Goal: Task Accomplishment & Management: Complete application form

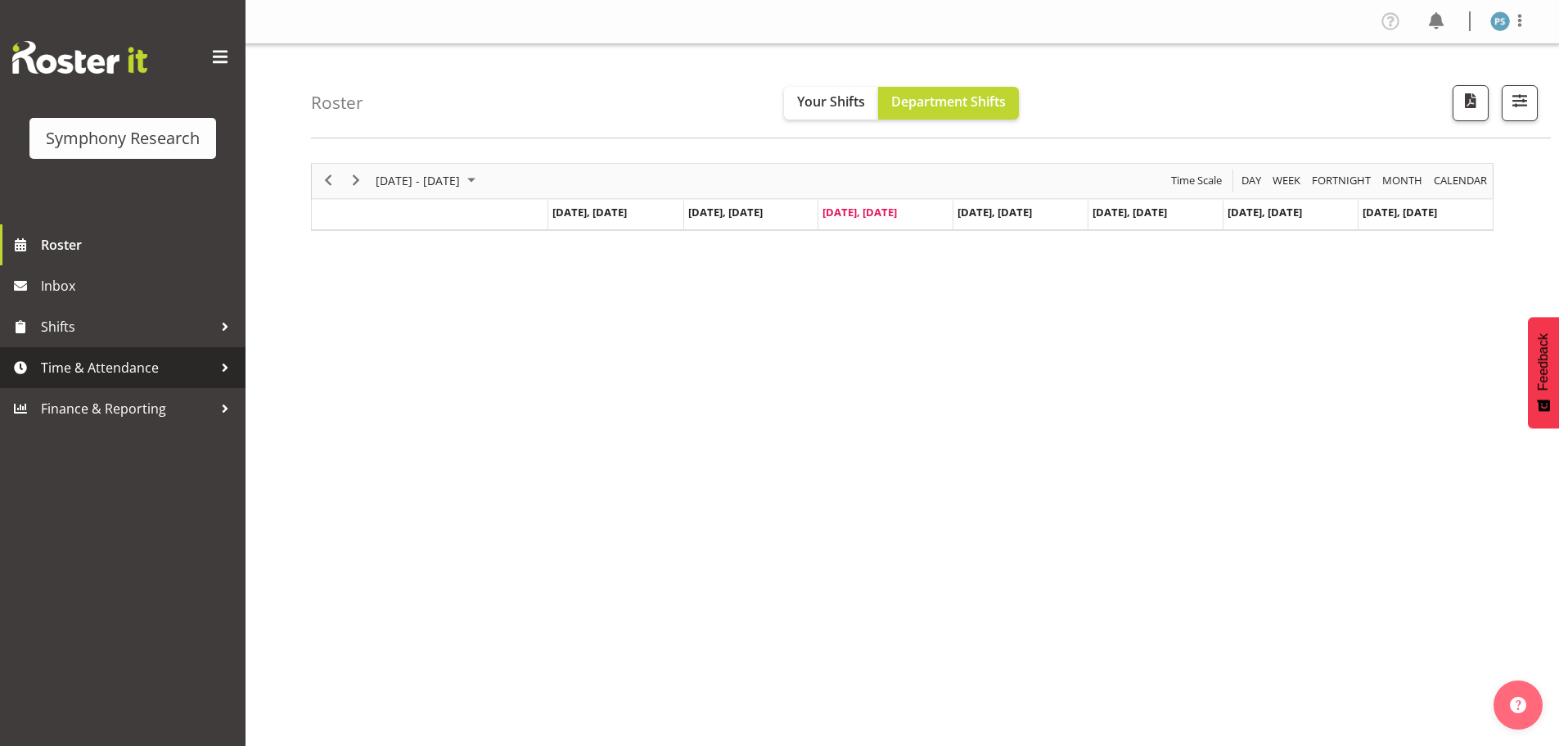
click at [138, 372] on span "Time & Attendance" at bounding box center [127, 367] width 172 height 25
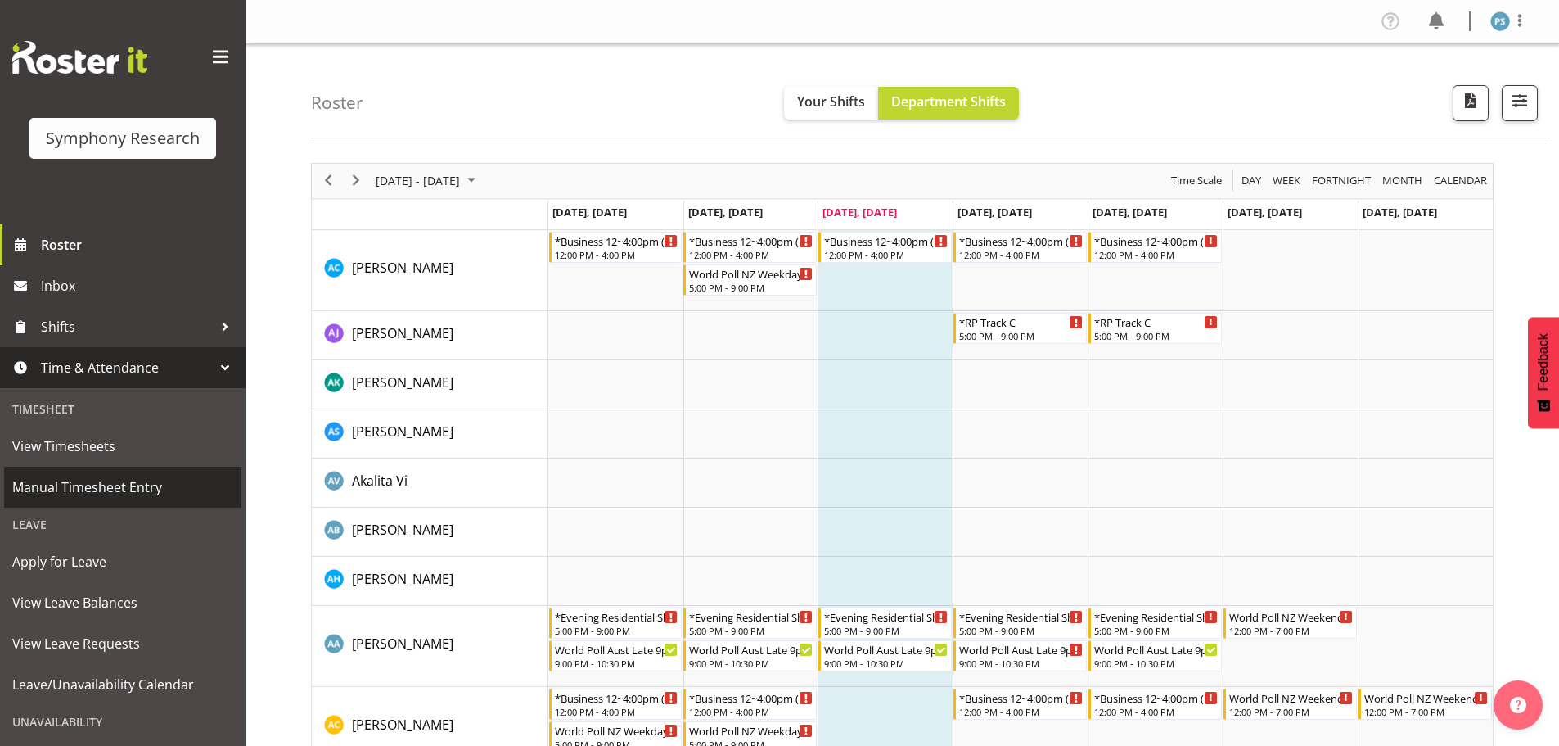
click at [130, 488] on span "Manual Timesheet Entry" at bounding box center [122, 487] width 221 height 25
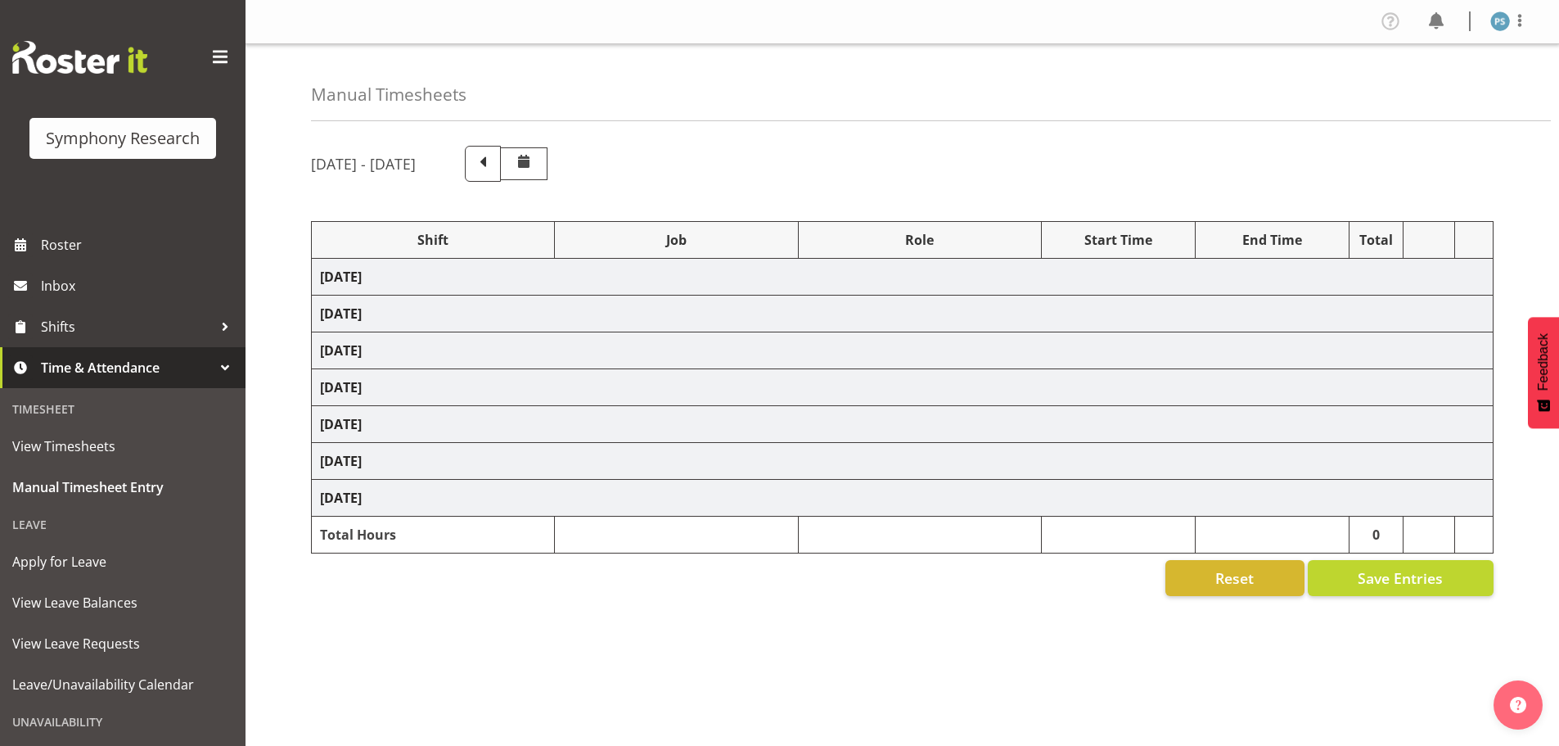
select select "4583"
select select "10527"
select select "4583"
select select "10499"
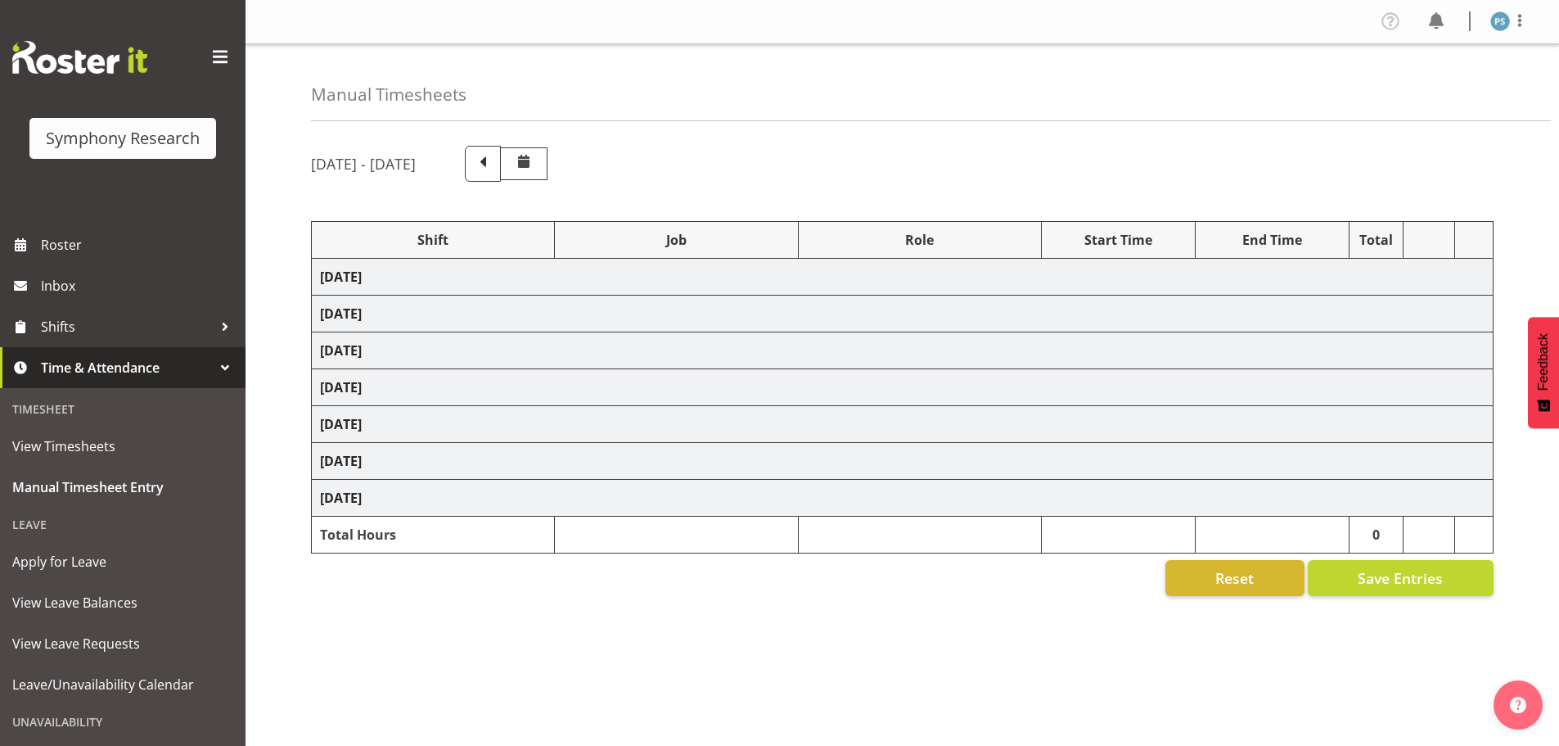
select select "4583"
select select "10527"
select select "4583"
select select "10499"
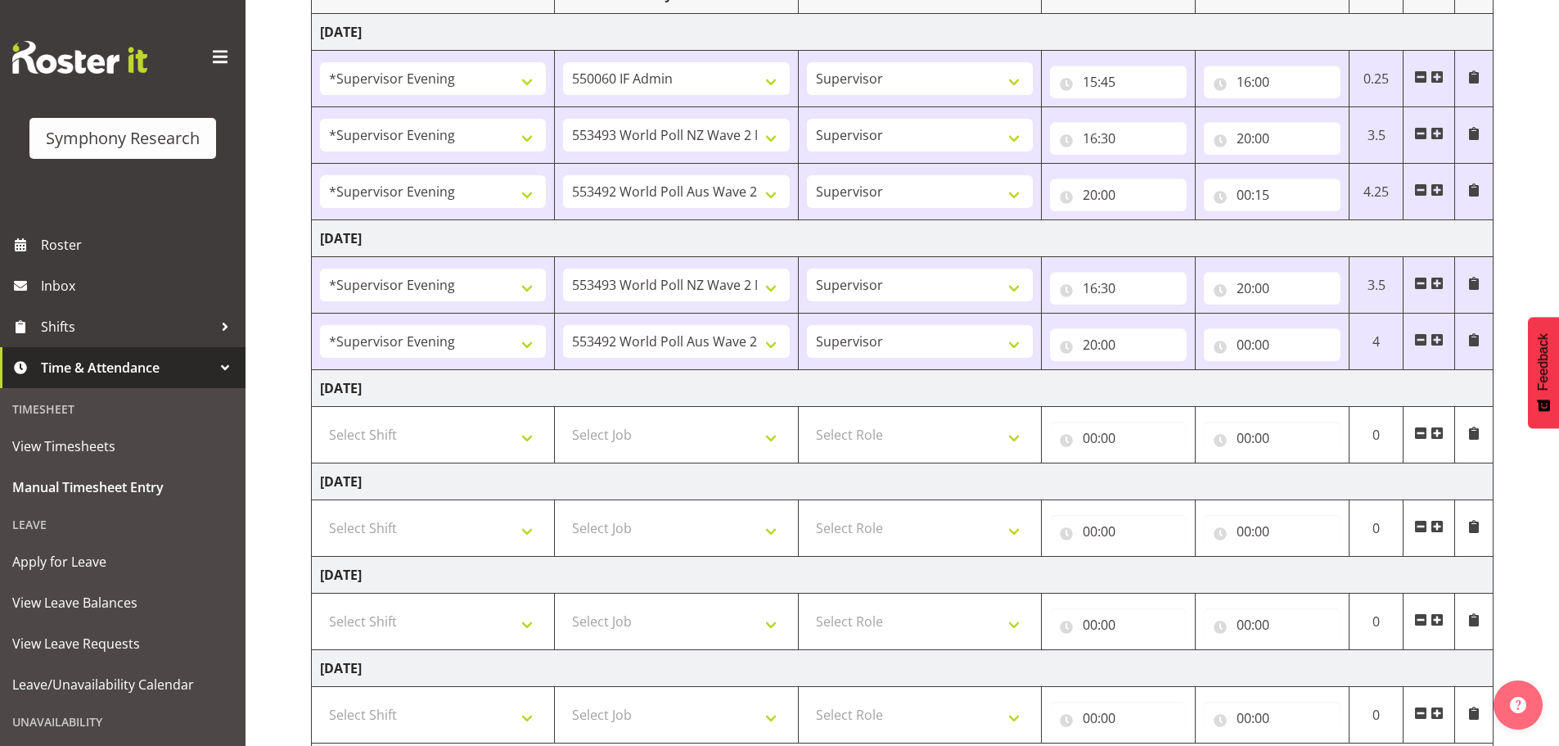
scroll to position [246, 0]
click at [1247, 341] on input "00:00" at bounding box center [1272, 343] width 137 height 33
click at [1319, 386] on select "00 01 02 03 04 05 06 07 08 09 10 11 12 13 14 15 16 17 18 19 20 21 22 23" at bounding box center [1315, 386] width 37 height 33
select select "23"
click at [1297, 370] on select "00 01 02 03 04 05 06 07 08 09 10 11 12 13 14 15 16 17 18 19 20 21 22 23" at bounding box center [1315, 386] width 37 height 33
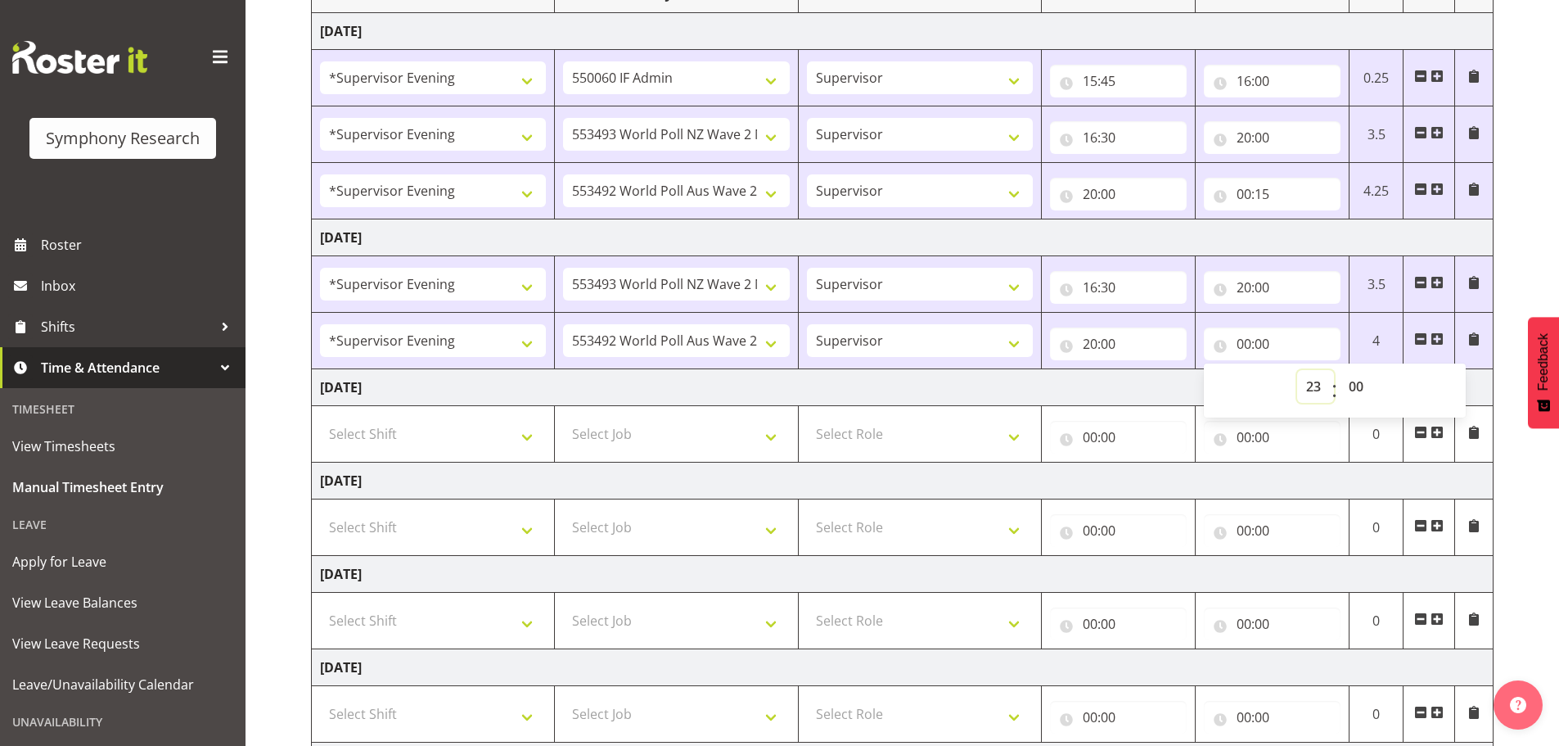
type input "23:00"
click at [1354, 382] on select "00 01 02 03 04 05 06 07 08 09 10 11 12 13 14 15 16 17 18 19 20 21 22 23 24 25 2…" at bounding box center [1358, 386] width 37 height 33
select select "16"
click at [1340, 370] on select "00 01 02 03 04 05 06 07 08 09 10 11 12 13 14 15 16 17 18 19 20 21 22 23 24 25 2…" at bounding box center [1358, 386] width 37 height 33
type input "23:16"
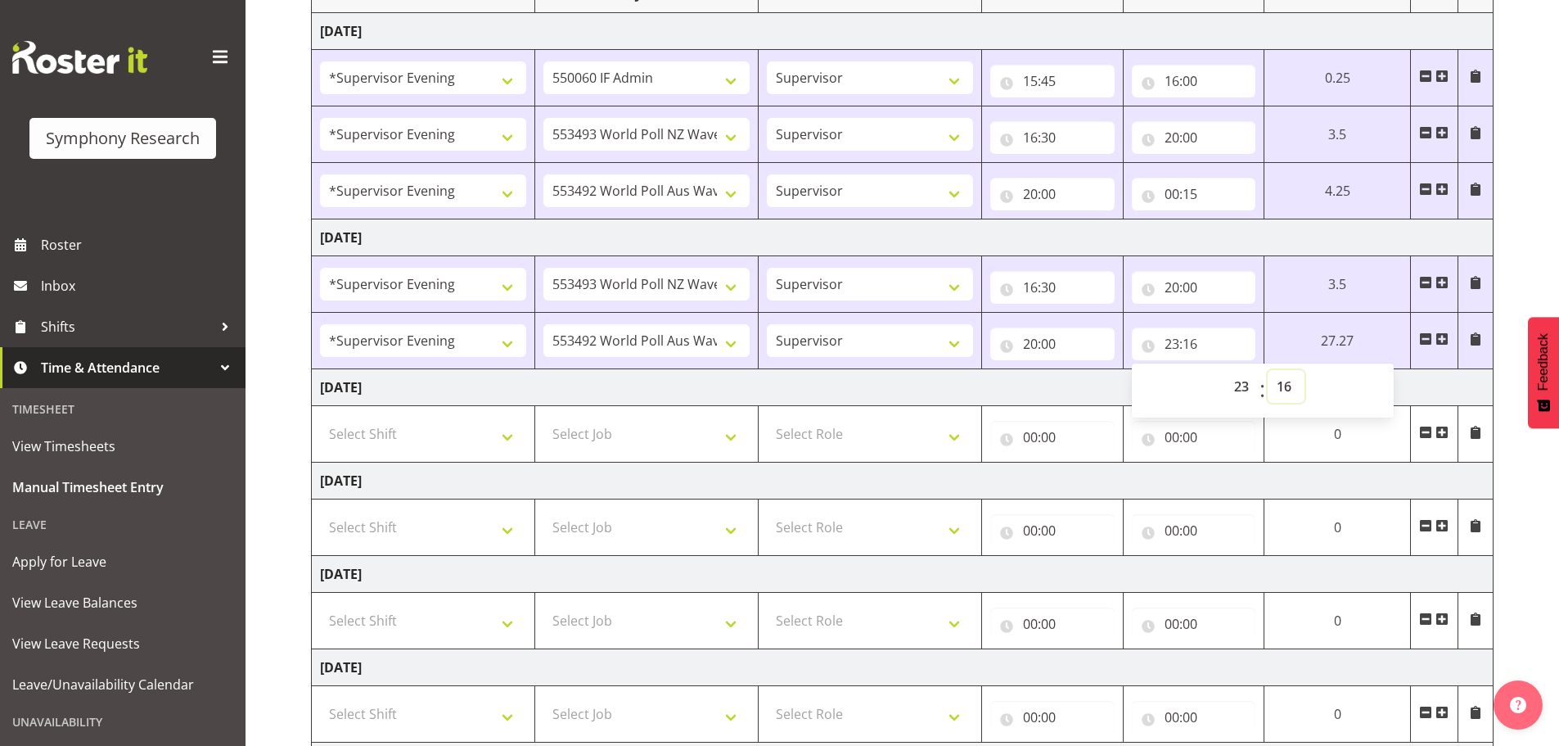
click at [1284, 388] on select "00 01 02 03 04 05 06 07 08 09 10 11 12 13 14 15 16 17 18 19 20 21 22 23 24 25 2…" at bounding box center [1286, 386] width 37 height 33
click at [1268, 370] on select "00 01 02 03 04 05 06 07 08 09 10 11 12 13 14 15 16 17 18 19 20 21 22 23 24 25 2…" at bounding box center [1286, 386] width 37 height 33
click at [1279, 379] on select "00 01 02 03 04 05 06 07 08 09 10 11 12 13 14 15 16 17 18 19 20 21 22 23 24 25 2…" at bounding box center [1286, 386] width 37 height 33
select select "15"
click at [1305, 370] on select "00 01 02 03 04 05 06 07 08 09 10 11 12 13 14 15 16 17 18 19 20 21 22 23 24 25 2…" at bounding box center [1286, 386] width 37 height 33
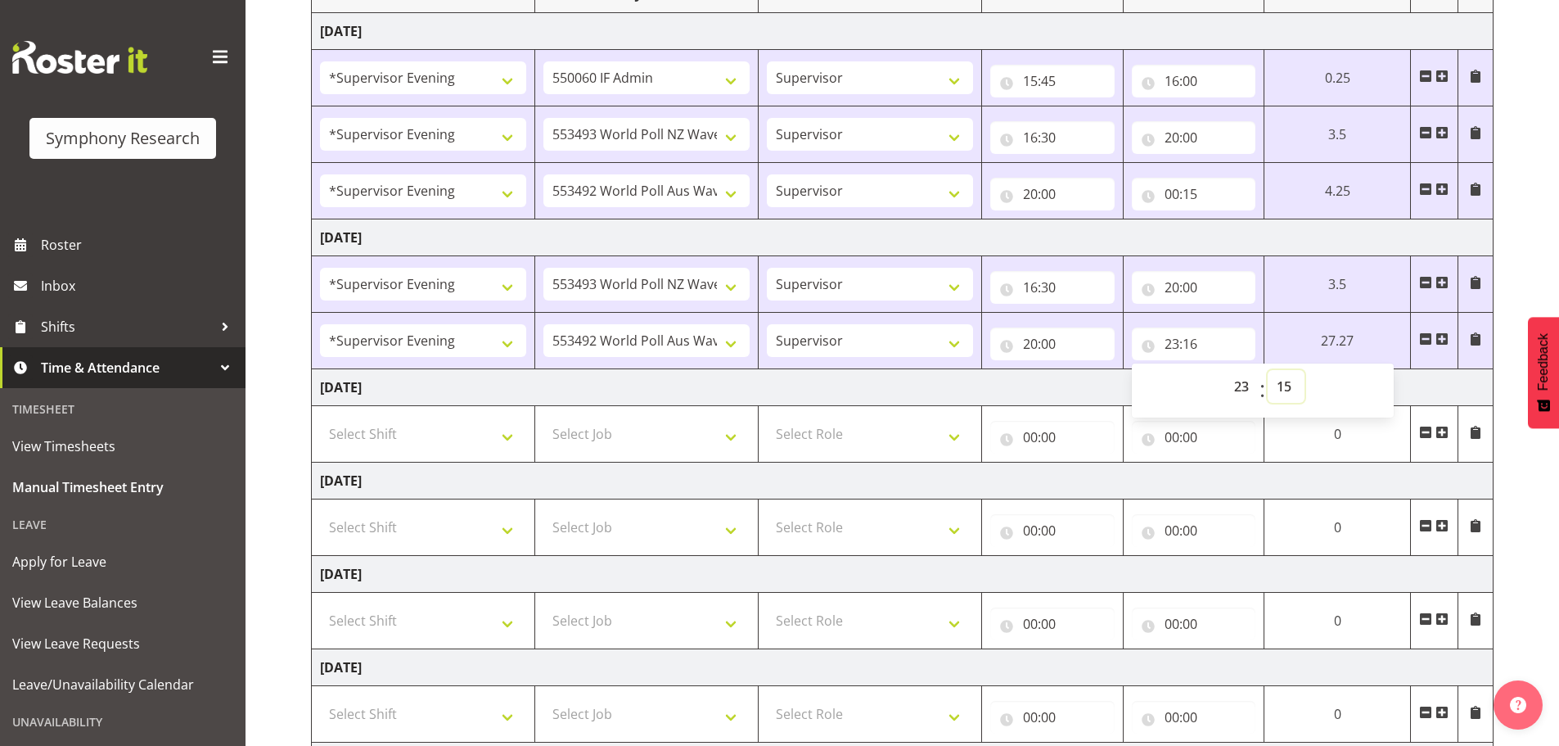
type input "23:15"
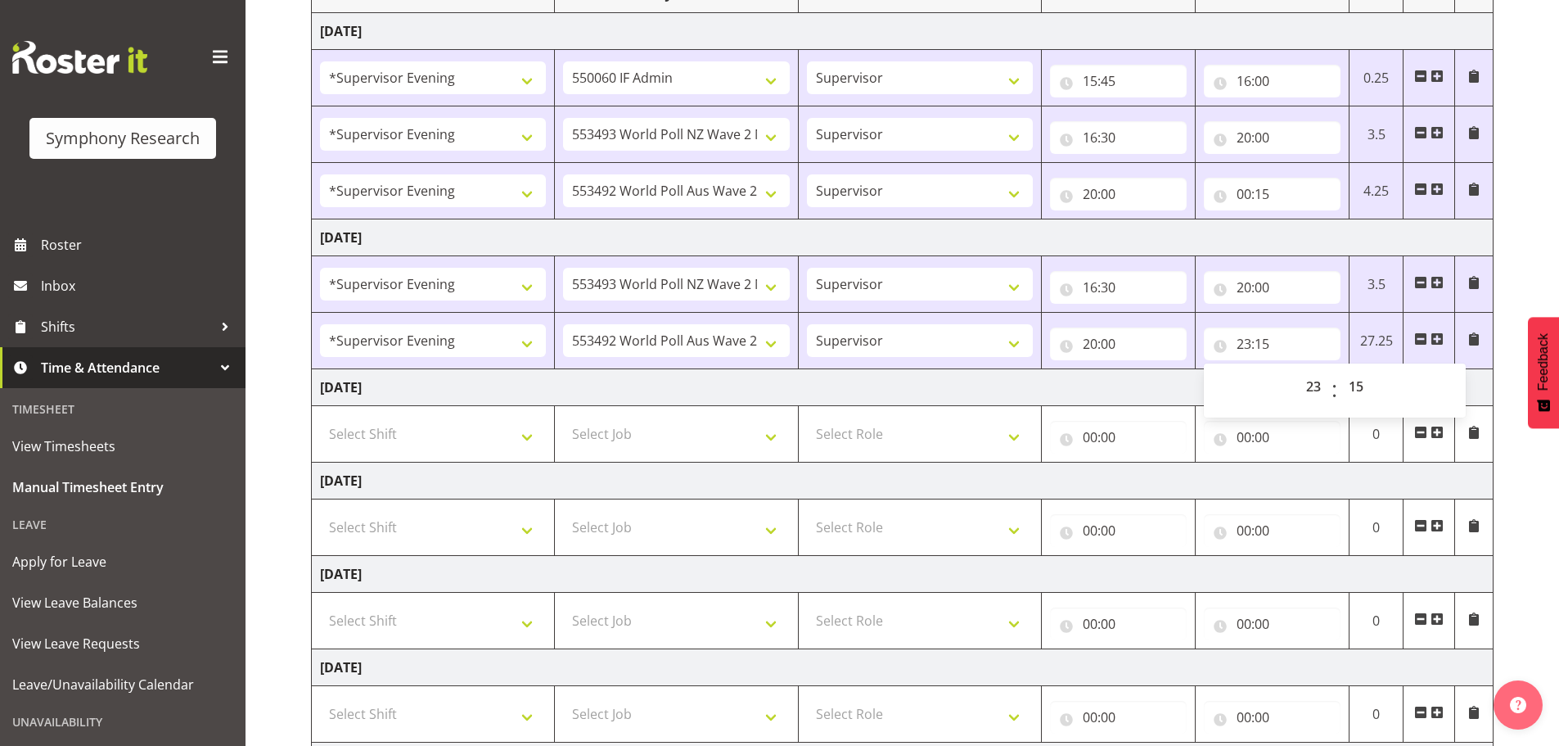
click at [1270, 471] on td "[DATE]" at bounding box center [903, 480] width 1182 height 37
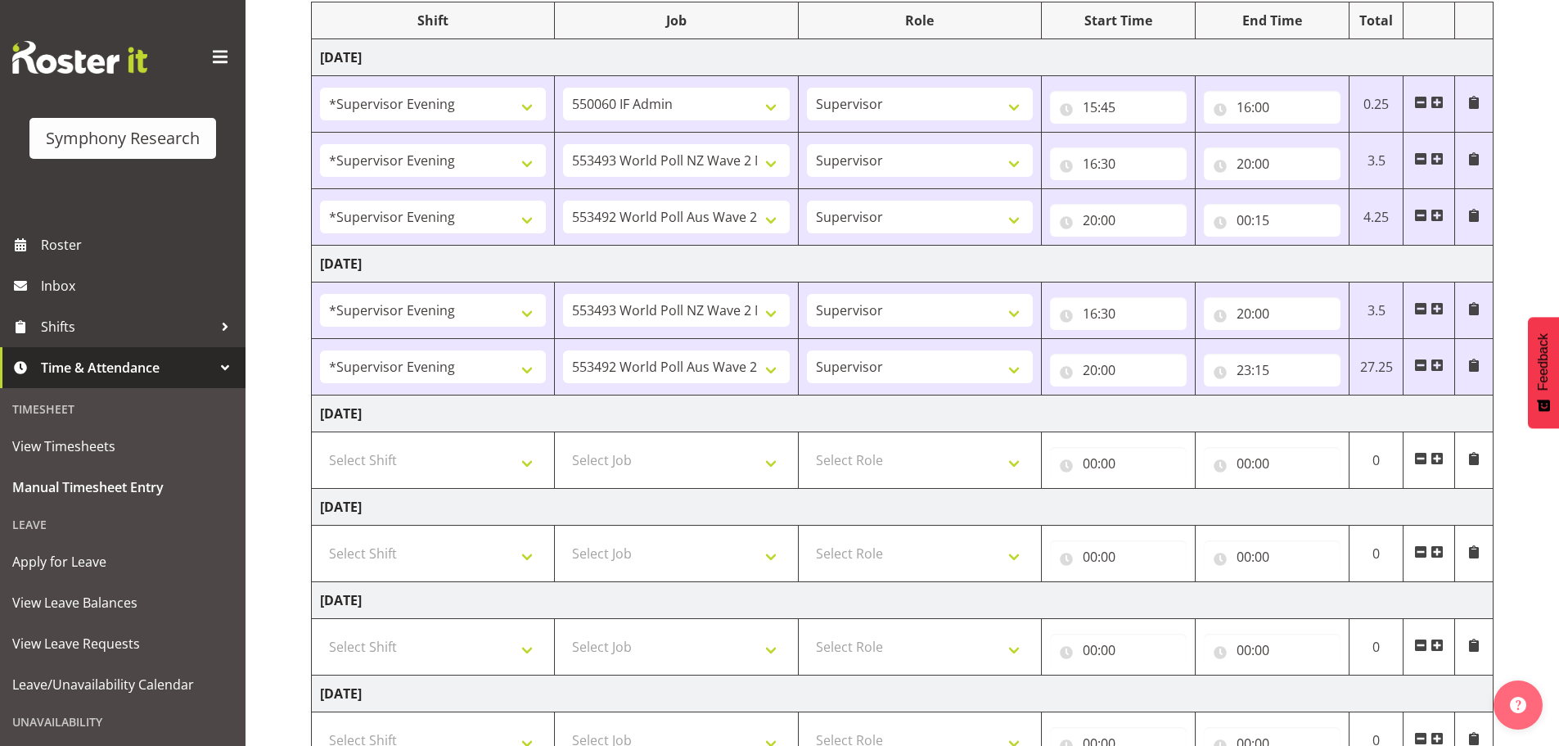
scroll to position [112, 0]
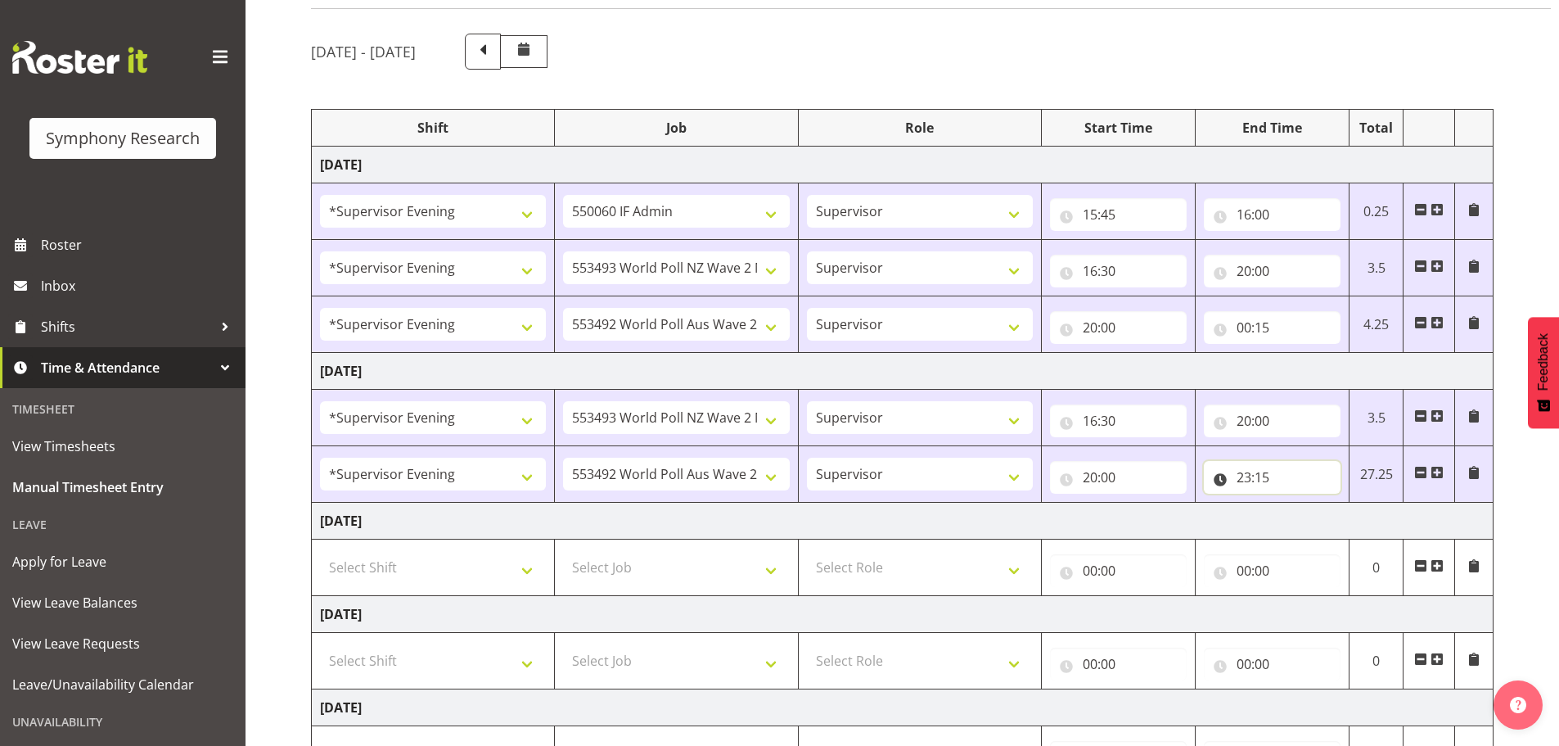
click at [1245, 479] on input "23:15" at bounding box center [1272, 477] width 137 height 33
click at [1317, 524] on select "00 01 02 03 04 05 06 07 08 09 10 11 12 13 14 15 16 17 18 19 20 21 22 23" at bounding box center [1315, 519] width 37 height 33
select select "20"
click at [1297, 503] on select "00 01 02 03 04 05 06 07 08 09 10 11 12 13 14 15 16 17 18 19 20 21 22 23" at bounding box center [1315, 519] width 37 height 33
type input "20:15"
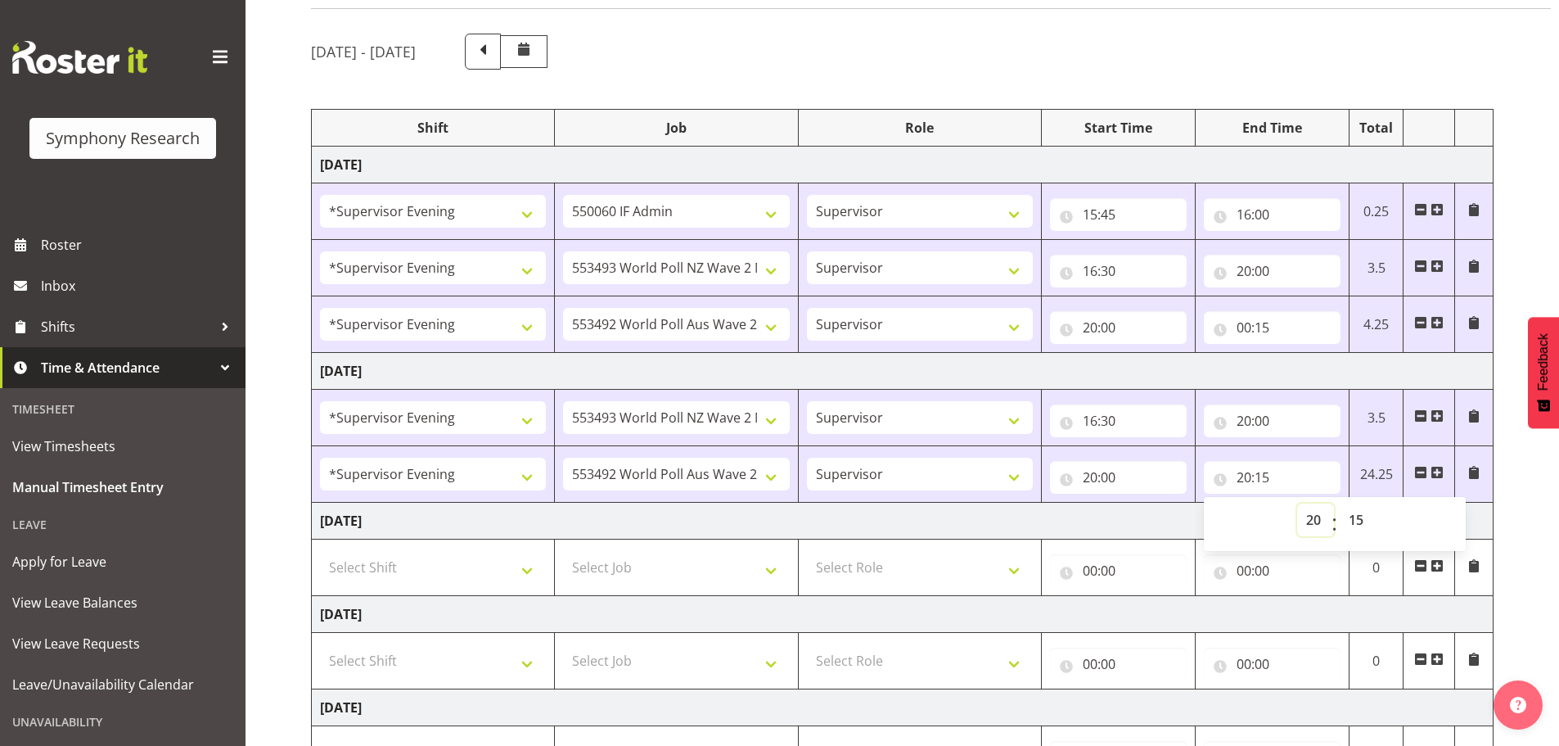
click at [1318, 523] on select "00 01 02 03 04 05 06 07 08 09 10 11 12 13 14 15 16 17 18 19 20 21 22 23" at bounding box center [1315, 519] width 37 height 33
select select "1"
click at [1297, 503] on select "00 01 02 03 04 05 06 07 08 09 10 11 12 13 14 15 16 17 18 19 20 21 22 23" at bounding box center [1315, 519] width 37 height 33
type input "01:15"
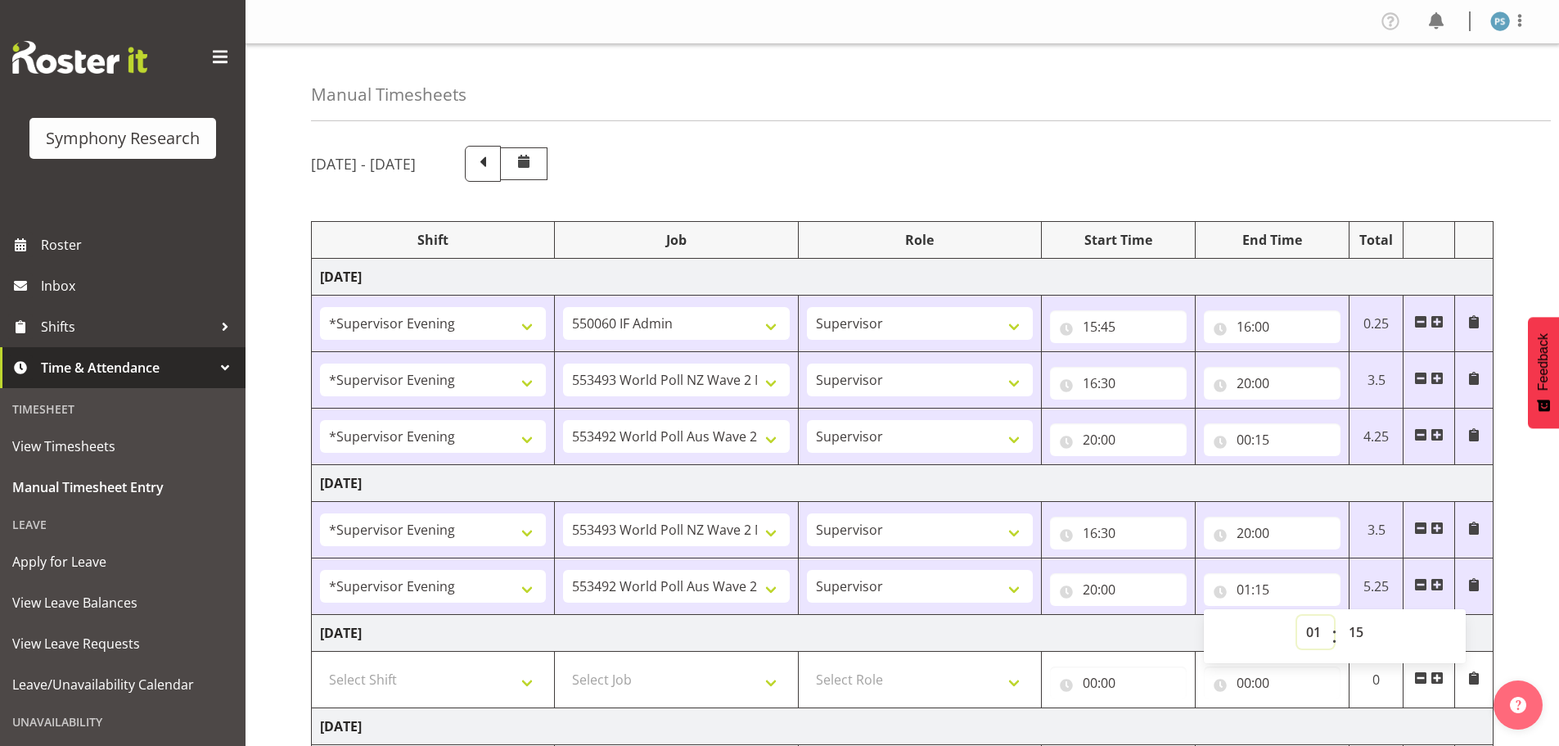
scroll to position [327, 0]
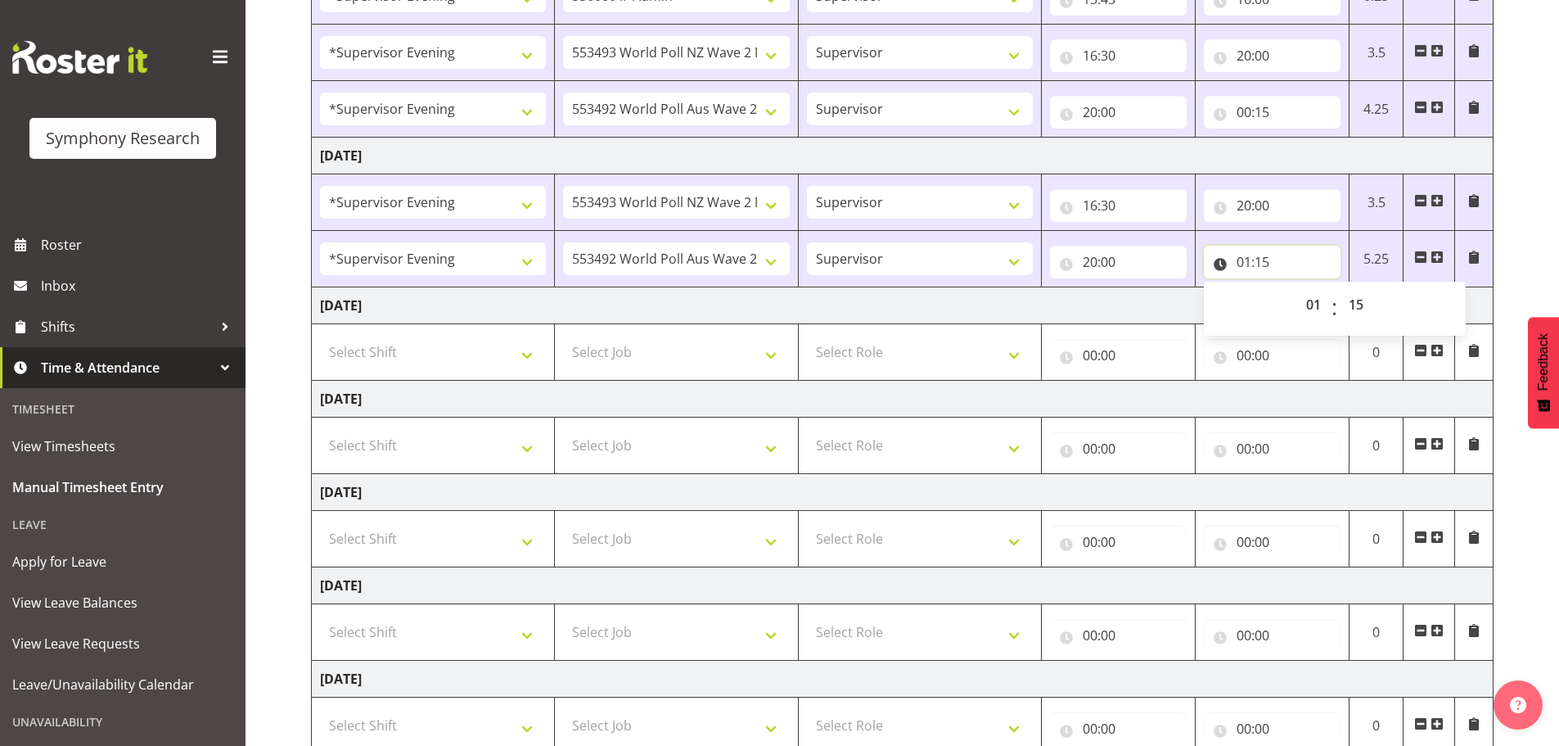
click at [1252, 254] on input "01:15" at bounding box center [1272, 262] width 137 height 33
click at [1250, 260] on input "01:15" at bounding box center [1272, 262] width 137 height 33
click at [1323, 304] on select "00 01 02 03 04 05 06 07 08 09 10 11 12 13 14 15 16 17 18 19 20 21 22 23" at bounding box center [1315, 304] width 37 height 33
select select "0"
click at [1297, 288] on select "00 01 02 03 04 05 06 07 08 09 10 11 12 13 14 15 16 17 18 19 20 21 22 23" at bounding box center [1315, 304] width 37 height 33
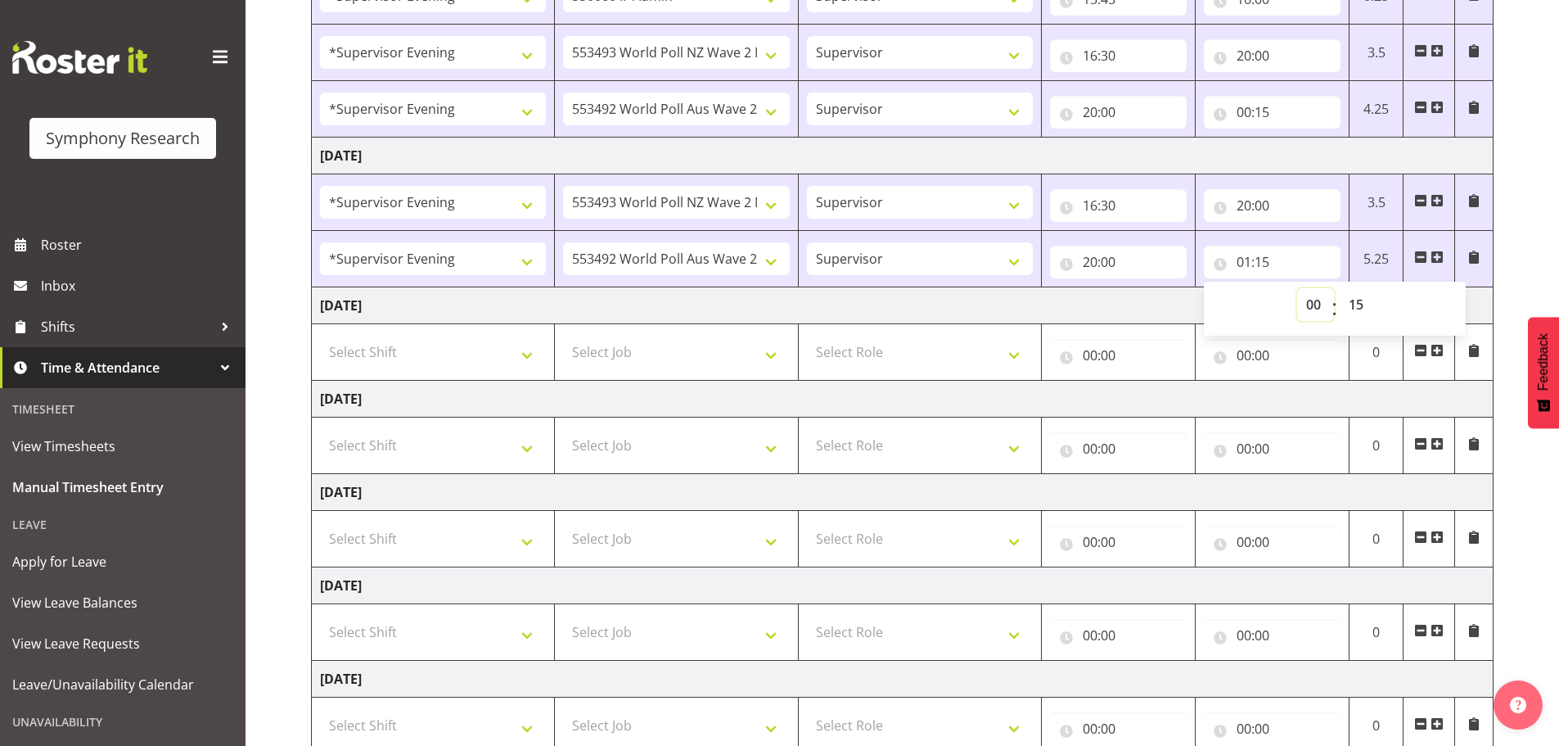
type input "00:15"
click at [1353, 304] on select "00 01 02 03 04 05 06 07 08 09 10 11 12 13 14 15 16 17 18 19 20 21 22 23 24 25 2…" at bounding box center [1358, 304] width 37 height 33
select select "0"
click at [1340, 288] on select "00 01 02 03 04 05 06 07 08 09 10 11 12 13 14 15 16 17 18 19 20 21 22 23 24 25 2…" at bounding box center [1358, 304] width 37 height 33
type input "00:00"
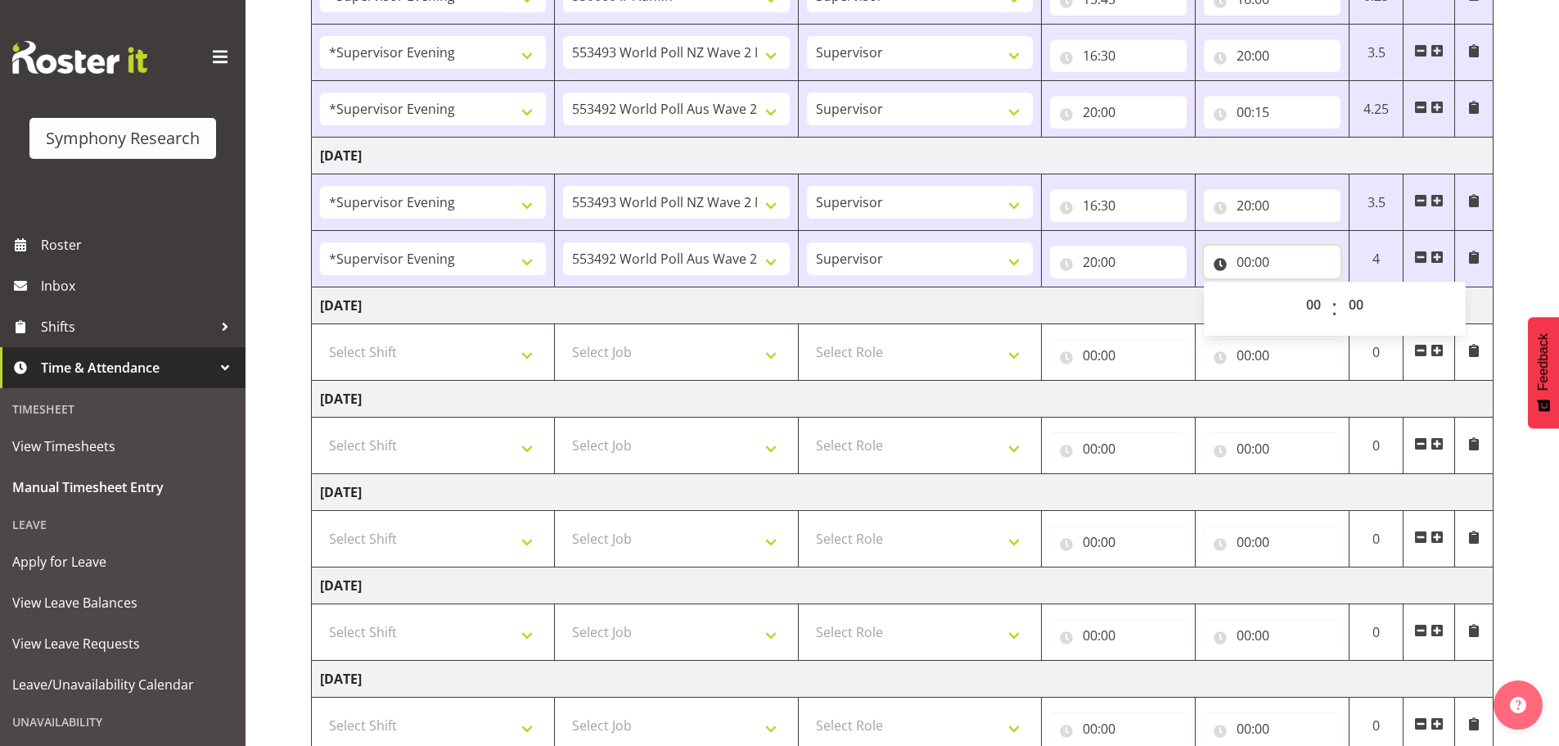
drag, startPoint x: 1249, startPoint y: 247, endPoint x: 1252, endPoint y: 263, distance: 15.9
click at [1249, 249] on input "00:00" at bounding box center [1272, 262] width 137 height 33
click at [1243, 256] on input "00:00" at bounding box center [1272, 262] width 137 height 33
click at [1319, 307] on select "00 01 02 03 04 05 06 07 08 09 10 11 12 13 14 15 16 17 18 19 20 21 22 23" at bounding box center [1315, 304] width 37 height 33
select select "23"
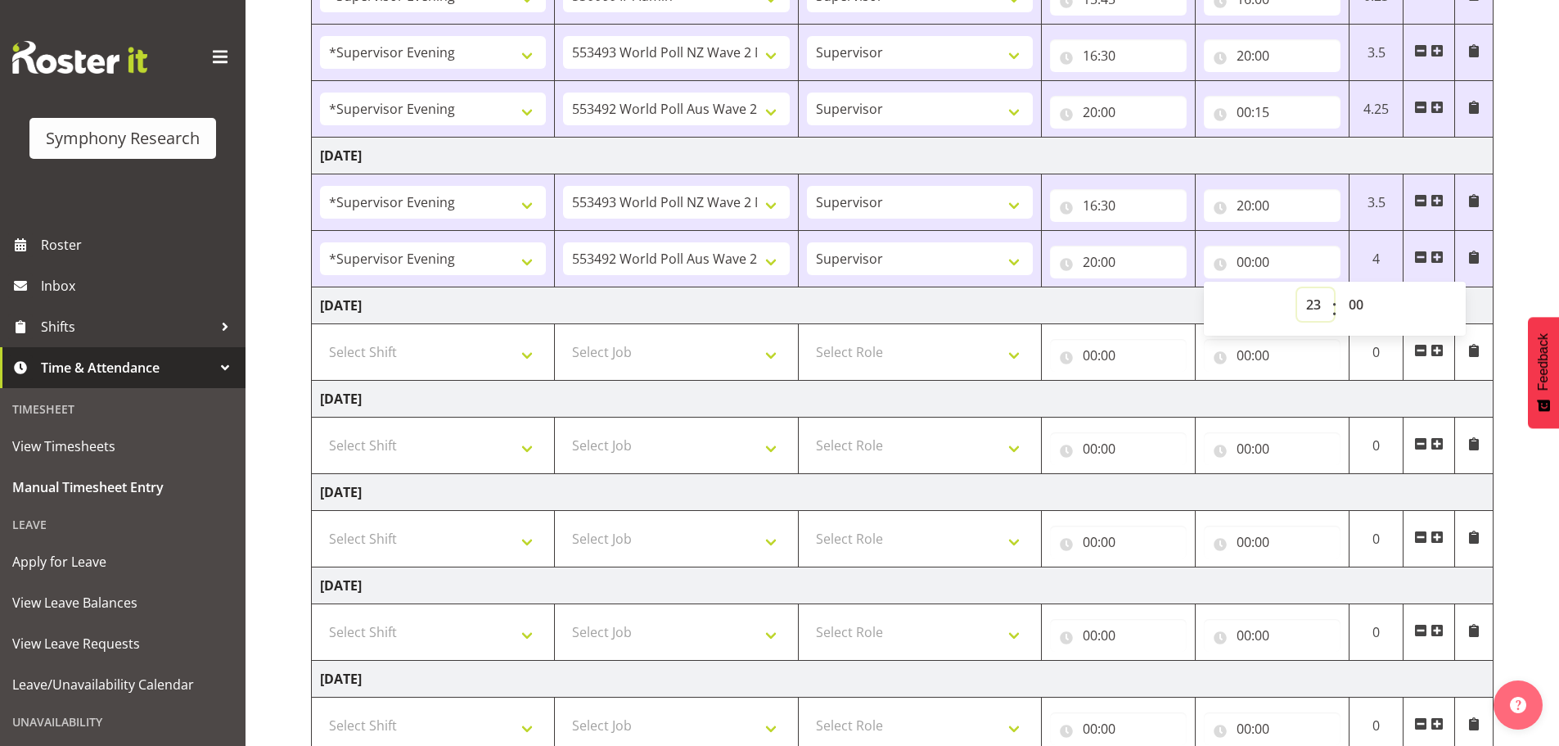
click at [1297, 288] on select "00 01 02 03 04 05 06 07 08 09 10 11 12 13 14 15 16 17 18 19 20 21 22 23" at bounding box center [1315, 304] width 37 height 33
type input "23:00"
click at [1314, 309] on select "00 01 02 03 04 05 06 07 08 09 10 11 12 13 14 15 16 17 18 19 20 21 22 23" at bounding box center [1315, 304] width 37 height 33
select select "0"
click at [1297, 288] on select "00 01 02 03 04 05 06 07 08 09 10 11 12 13 14 15 16 17 18 19 20 21 22 23" at bounding box center [1315, 304] width 37 height 33
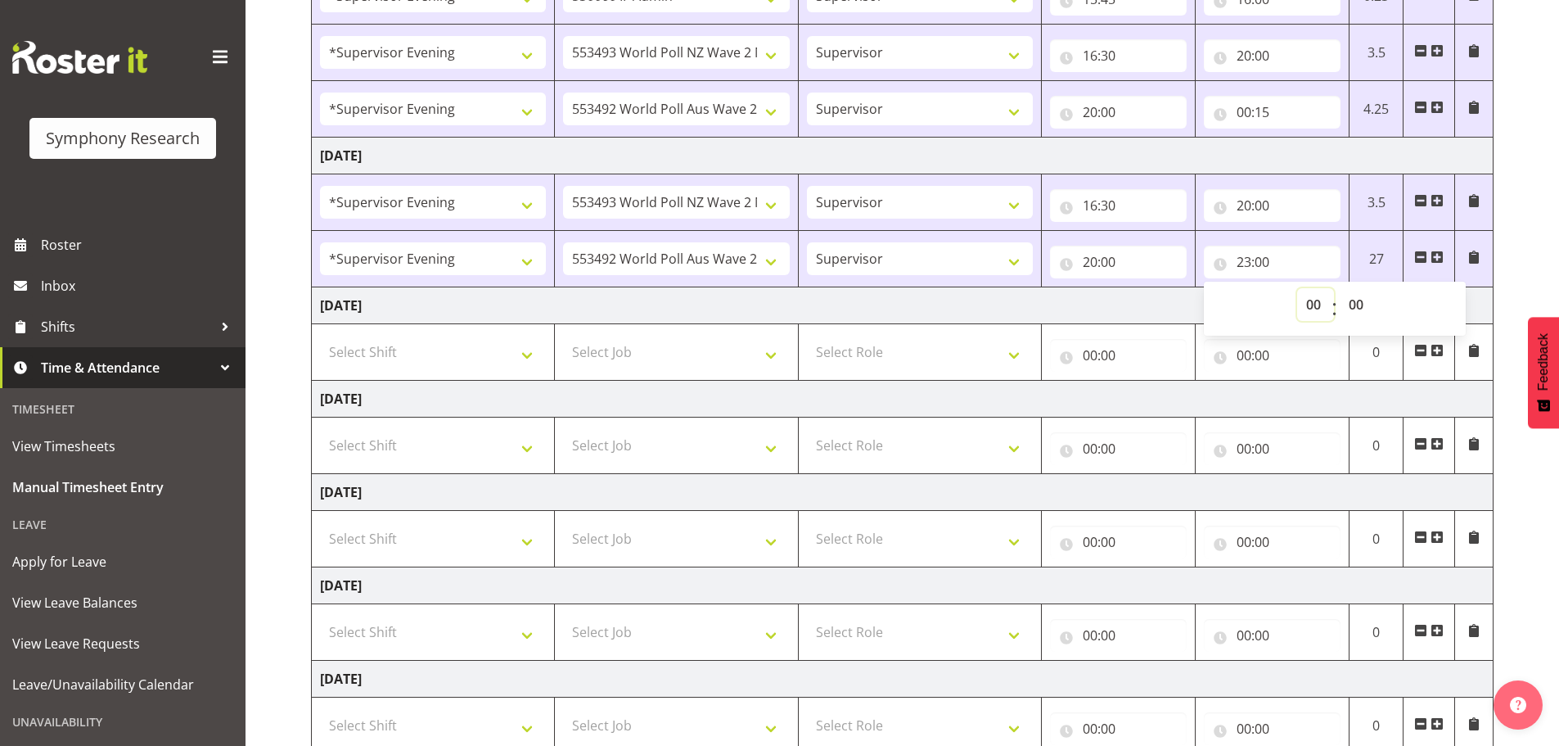
type input "00:00"
click at [1118, 297] on td "[DATE]" at bounding box center [903, 305] width 1182 height 37
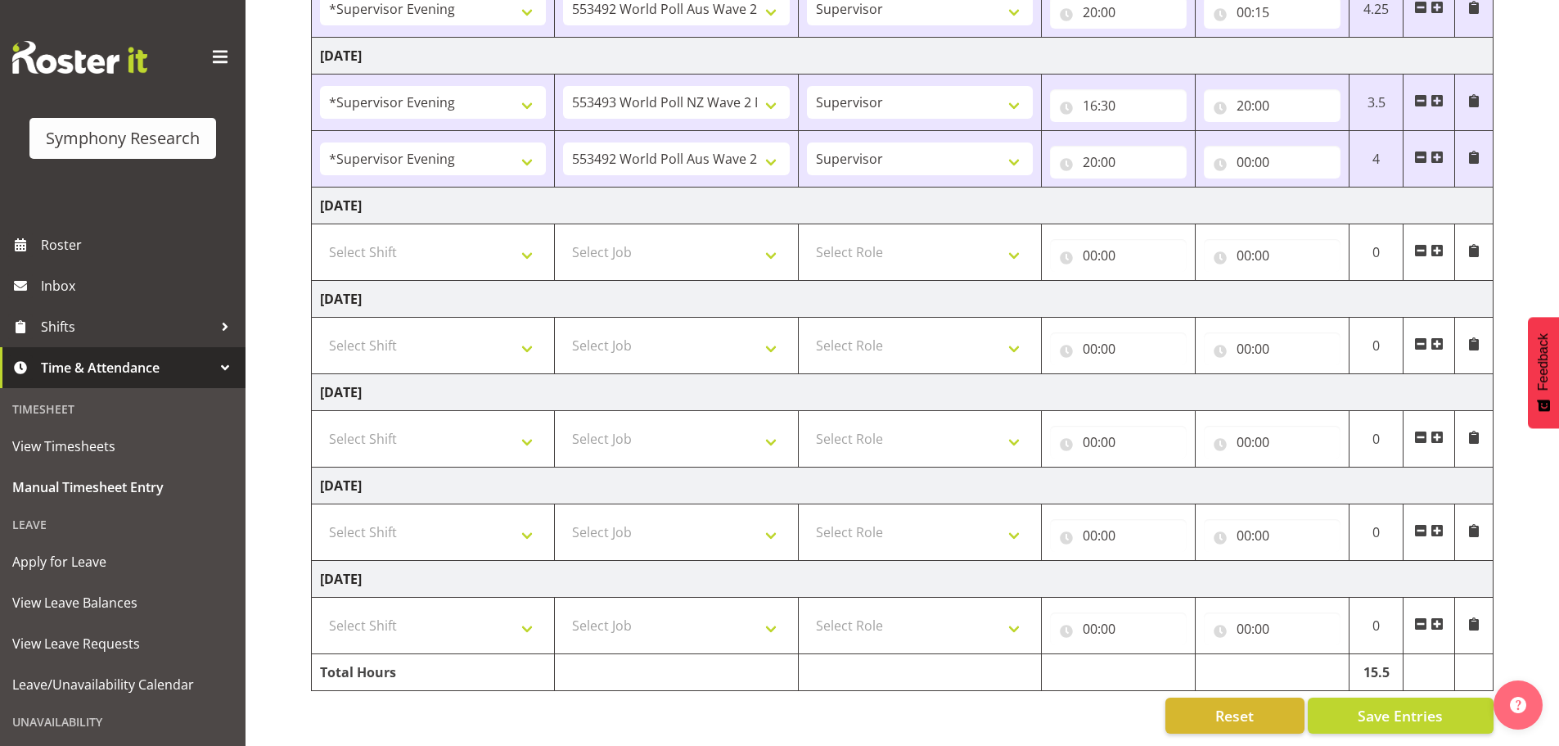
scroll to position [440, 0]
click at [1360, 704] on button "Save Entries" at bounding box center [1401, 715] width 186 height 36
click at [1421, 705] on span "Save Entries" at bounding box center [1400, 715] width 85 height 21
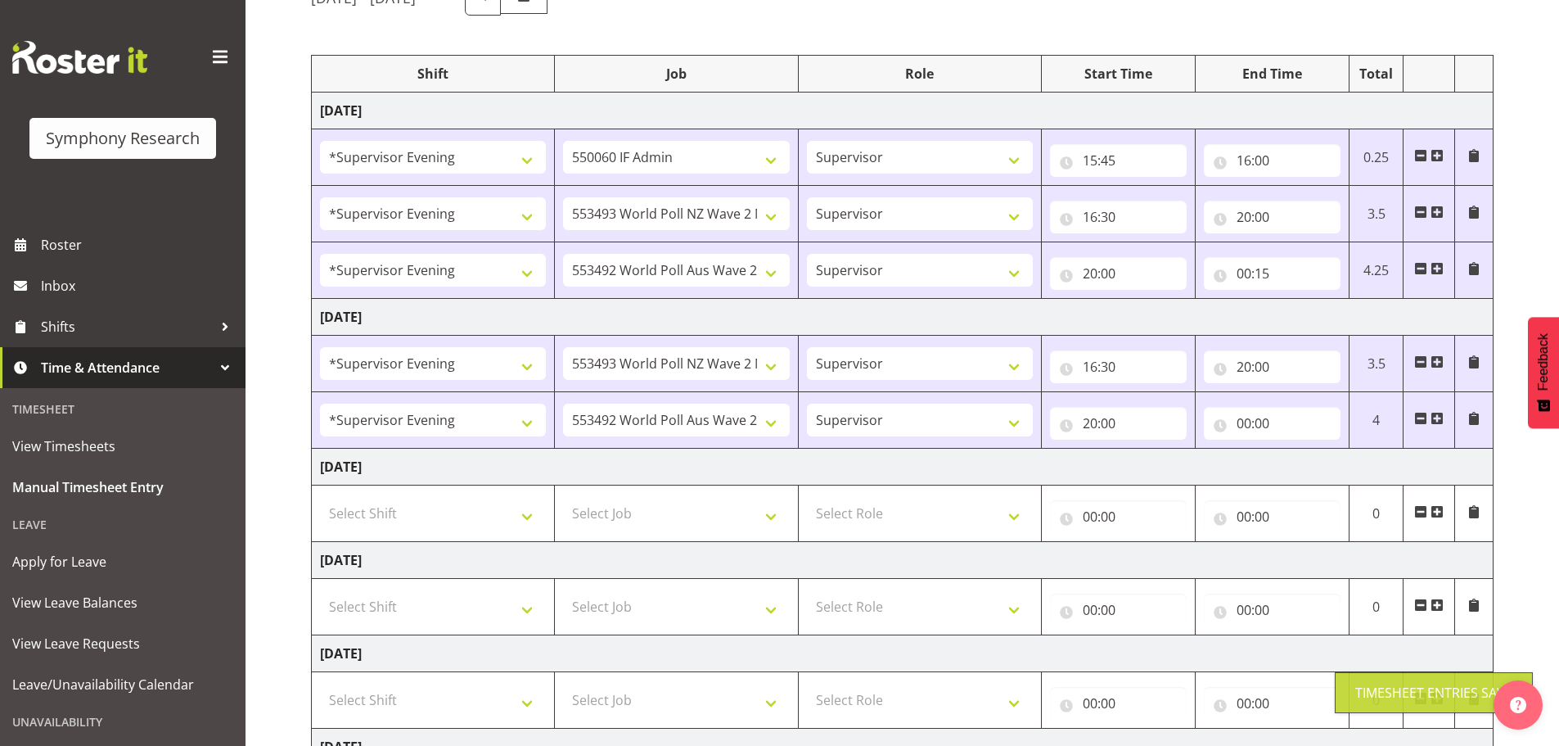
scroll to position [0, 0]
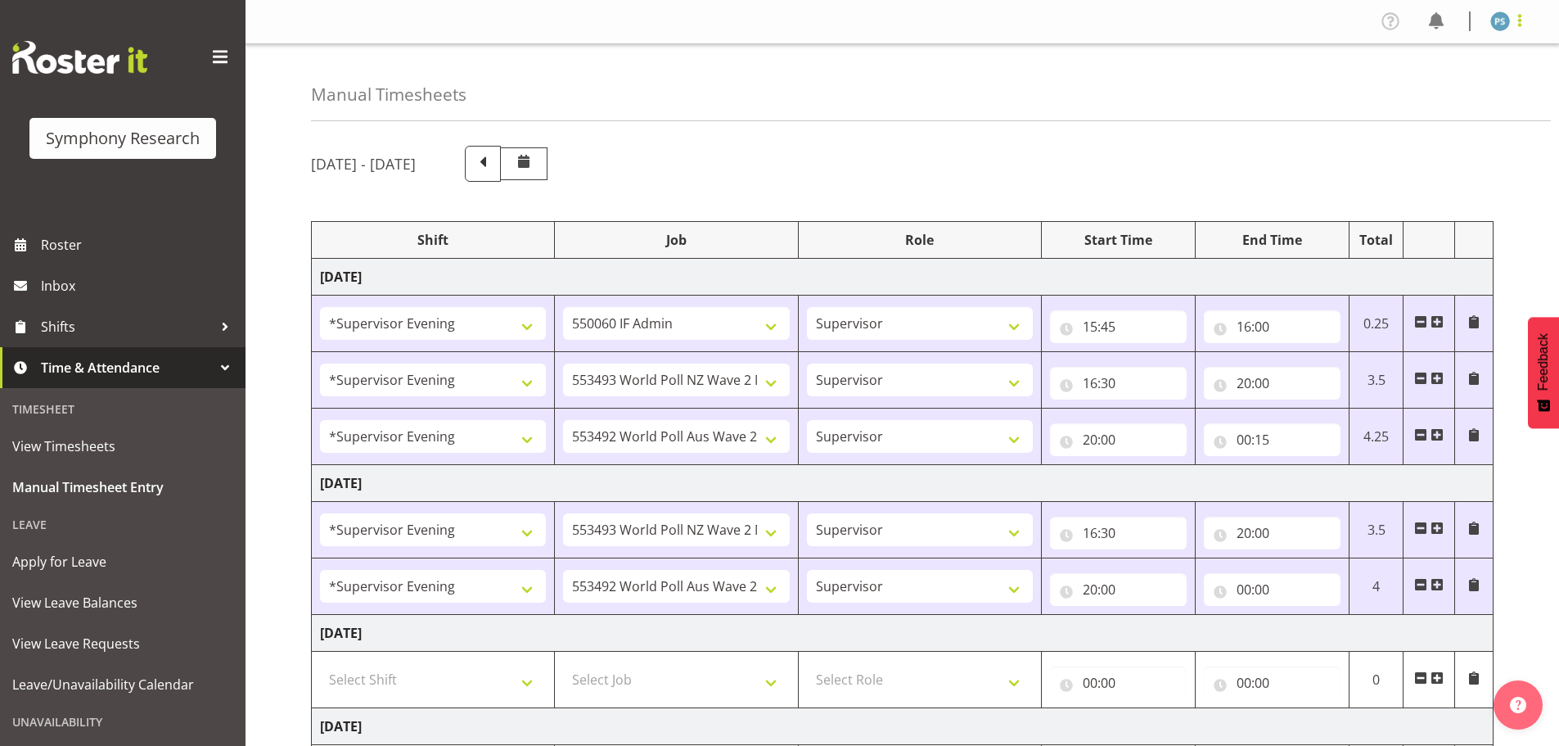
click at [1518, 23] on span at bounding box center [1520, 21] width 20 height 20
click at [1433, 86] on link "Log Out" at bounding box center [1451, 85] width 157 height 29
